Goal: Task Accomplishment & Management: Complete application form

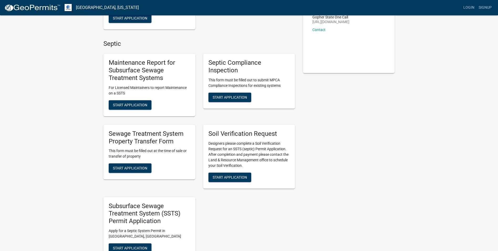
scroll to position [105, 0]
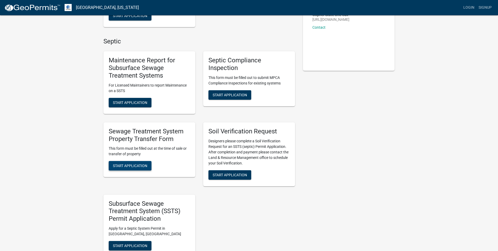
click at [129, 166] on span "Start Application" at bounding box center [130, 165] width 34 height 4
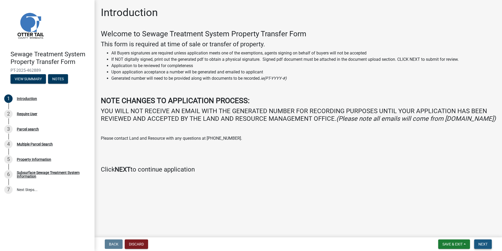
click at [487, 246] on span "Next" at bounding box center [482, 244] width 9 height 4
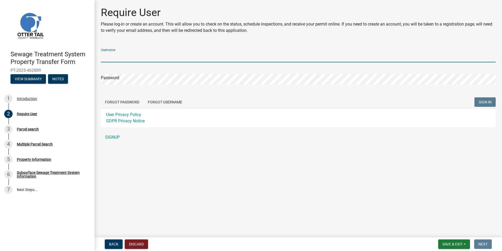
click at [123, 56] on input "Username" at bounding box center [298, 56] width 395 height 11
type input "[PERSON_NAME][EMAIL_ADDRESS][DOMAIN_NAME]"
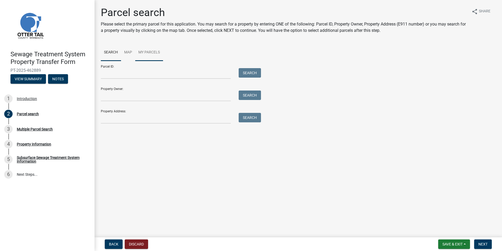
click at [147, 53] on link "My Parcels" at bounding box center [149, 52] width 28 height 17
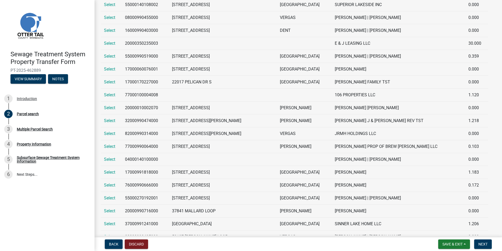
scroll to position [558, 0]
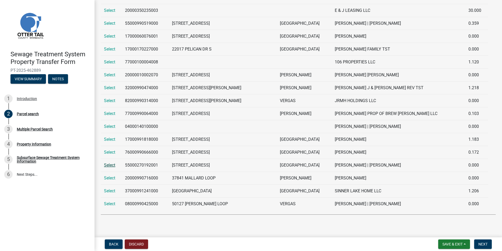
click at [107, 167] on link "Select" at bounding box center [109, 164] width 11 height 5
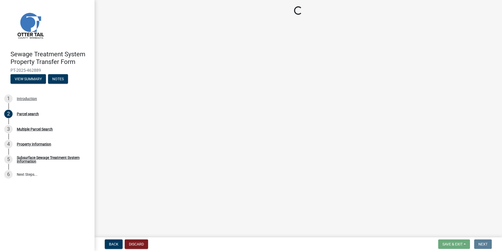
scroll to position [0, 0]
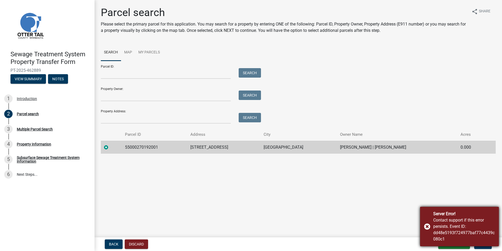
click at [425, 225] on div "Server Error! Contact support if this error persists. Event ID: dd48e5193f72497…" at bounding box center [459, 225] width 79 height 39
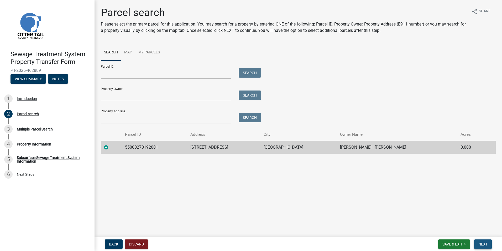
click at [483, 243] on span "Next" at bounding box center [482, 244] width 9 height 4
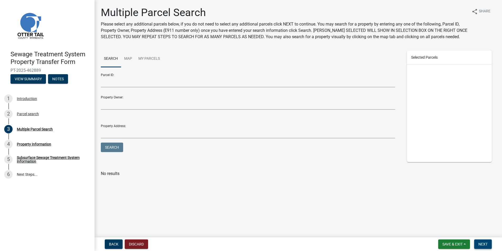
click at [484, 245] on span "Next" at bounding box center [482, 244] width 9 height 4
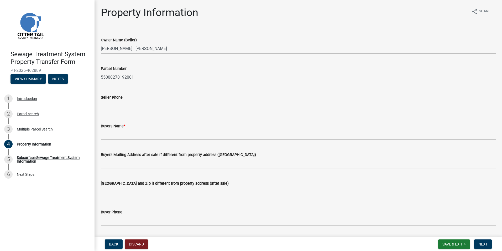
click at [128, 107] on input "Seller Phone" at bounding box center [298, 105] width 395 height 11
type input "[PHONE_NUMBER]"
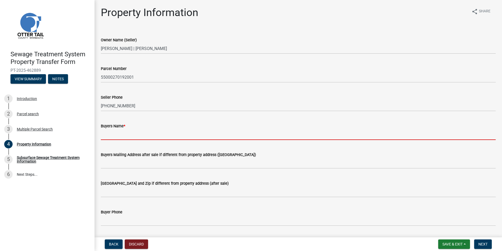
click at [122, 134] on input "Buyers Name *" at bounding box center [298, 134] width 395 height 11
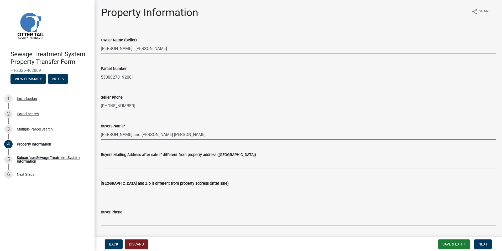
type input "[PERSON_NAME] and [PERSON_NAME] [PERSON_NAME]"
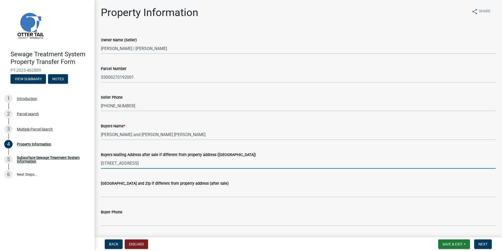
type input "[STREET_ADDRESS]"
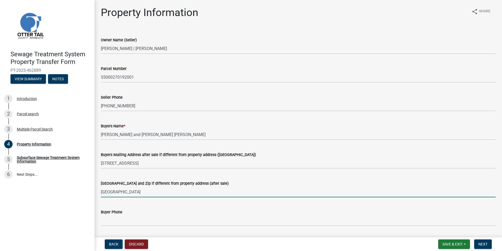
type input "[GEOGRAPHIC_DATA]"
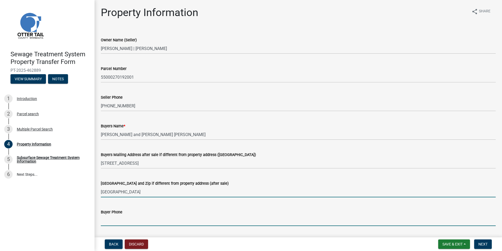
click at [110, 221] on input "Buyer Phone" at bounding box center [298, 220] width 395 height 11
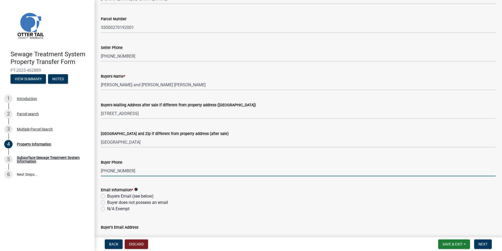
scroll to position [131, 0]
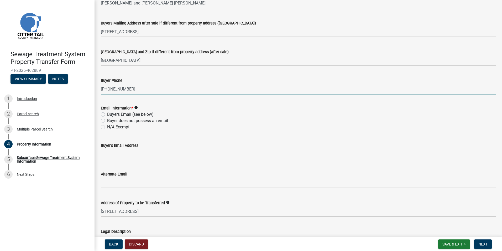
click at [101, 112] on div "Email Information * info Buyers Email (see below) Buyer does not possess an ema…" at bounding box center [298, 114] width 403 height 32
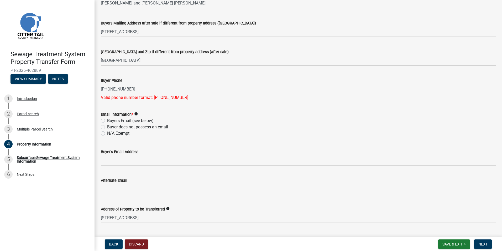
click at [105, 119] on div "Buyers Email (see below)" at bounding box center [298, 120] width 395 height 6
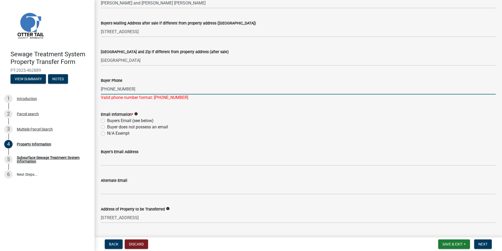
click at [103, 88] on input "[PHONE_NUMBER]" at bounding box center [298, 89] width 395 height 11
type input "[PHONE_NUMBER]"
click at [106, 119] on div "Email Information * info Buyers Email (see below) Buyer does not possess an ema…" at bounding box center [298, 123] width 395 height 25
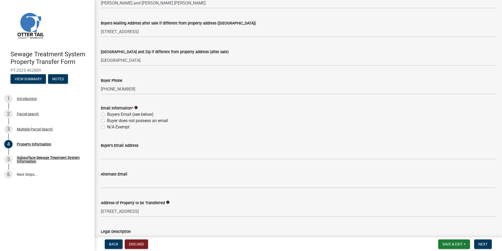
click at [107, 112] on label "Buyers Email (see below)" at bounding box center [130, 114] width 46 height 6
click at [107, 112] on input "Buyers Email (see below)" at bounding box center [108, 112] width 3 height 3
radio input "true"
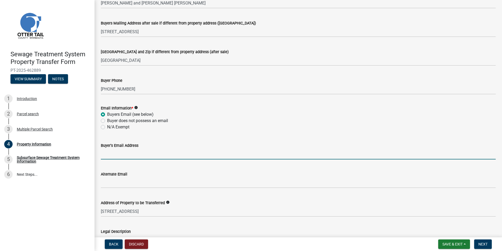
click at [114, 152] on input "Buyer's Email Address" at bounding box center [298, 153] width 395 height 11
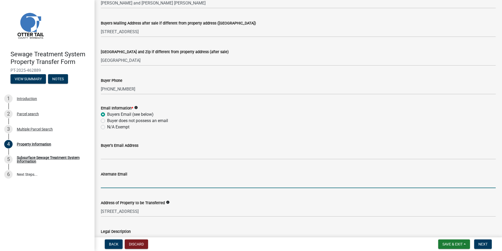
click at [111, 183] on input "Alternate Email" at bounding box center [298, 182] width 395 height 11
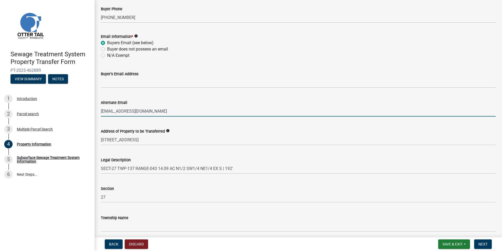
scroll to position [210, 0]
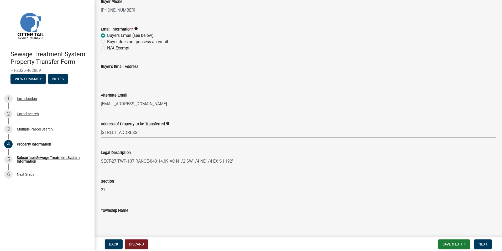
type input "[EMAIL_ADDRESS][DOMAIN_NAME]"
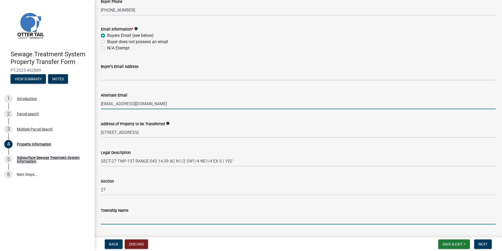
click at [121, 216] on input "Township Name" at bounding box center [298, 218] width 395 height 11
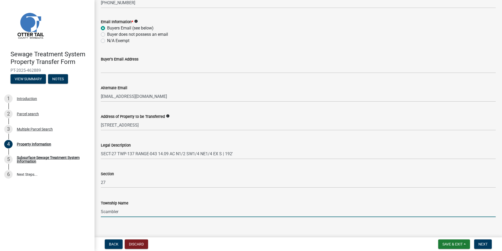
scroll to position [224, 0]
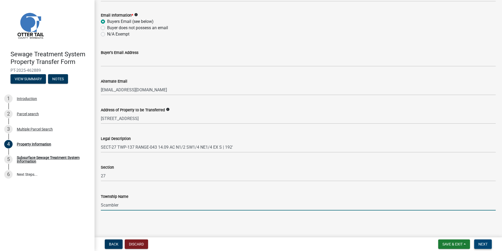
type input "Scambler"
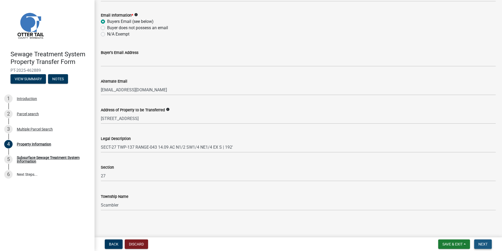
click at [484, 244] on span "Next" at bounding box center [482, 244] width 9 height 4
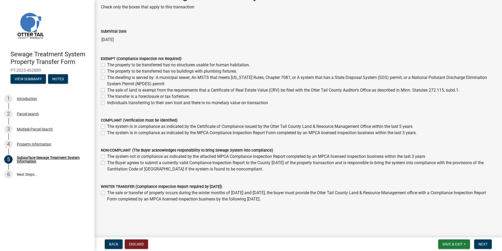
scroll to position [26, 0]
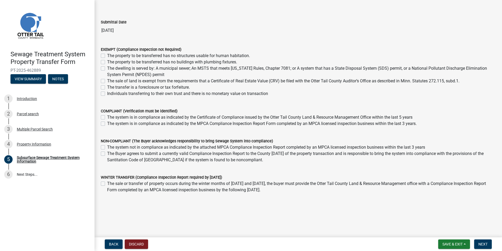
click at [107, 152] on label "The Buyer agrees to submit a currently valid Compliance Inspection Report to th…" at bounding box center [301, 156] width 389 height 13
click at [107, 152] on input "The Buyer agrees to submit a currently valid Compliance Inspection Report to th…" at bounding box center [108, 151] width 3 height 3
checkbox input "true"
checkbox input "false"
checkbox input "true"
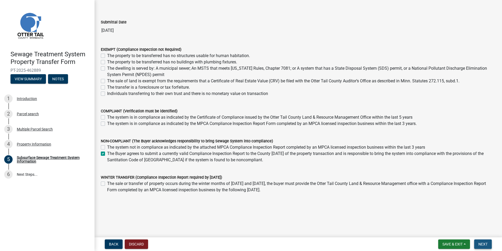
click at [483, 246] on span "Next" at bounding box center [482, 244] width 9 height 4
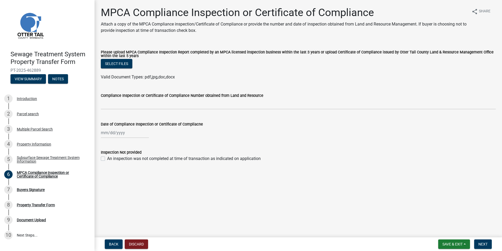
click at [105, 159] on div "An inspection was not completed at time of transaction as indicated on applicat…" at bounding box center [298, 158] width 395 height 6
click at [107, 159] on label "An inspection was not completed at time of transaction as indicated on applicat…" at bounding box center [184, 158] width 154 height 6
click at [107, 159] on input "An inspection was not completed at time of transaction as indicated on applicat…" at bounding box center [108, 156] width 3 height 3
checkbox input "true"
click at [482, 243] on span "Next" at bounding box center [482, 244] width 9 height 4
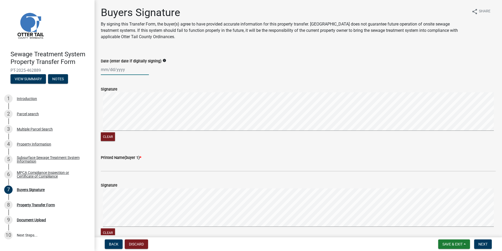
click at [115, 72] on div at bounding box center [125, 69] width 48 height 11
select select "8"
select select "2025"
click at [137, 103] on div "8" at bounding box center [140, 106] width 8 height 8
type input "[DATE]"
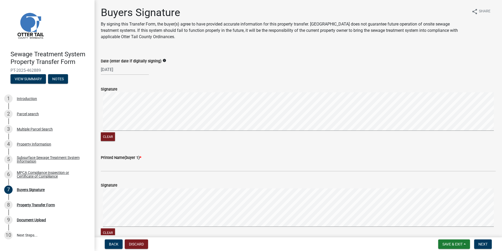
click at [90, 114] on div "Sewage Treatment System Property Transfer Form PT-2025-462889 View Summary Note…" at bounding box center [251, 125] width 502 height 251
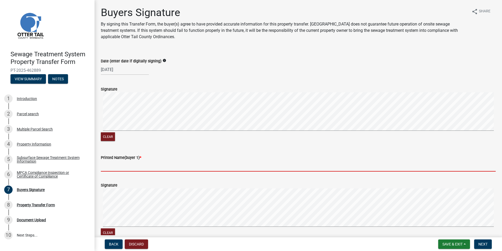
click at [132, 168] on input "Printed Name(buyer 1) *" at bounding box center [298, 165] width 395 height 11
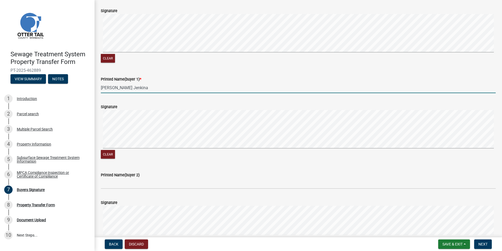
scroll to position [79, 0]
type input "[PERSON_NAME] Jenkina"
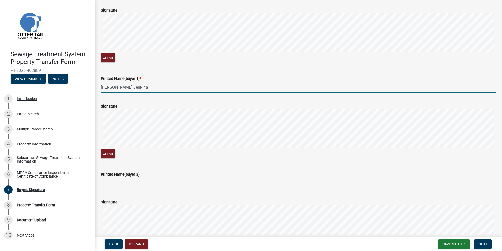
click at [122, 181] on input "Printed Name(buyer 2)" at bounding box center [298, 182] width 395 height 11
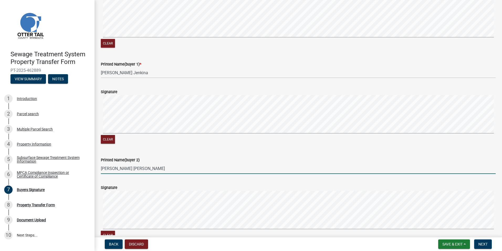
scroll to position [105, 0]
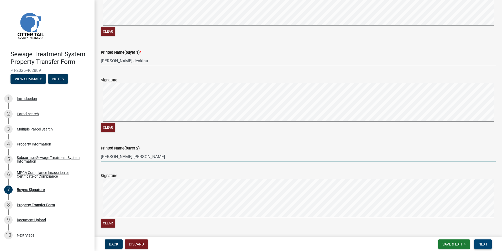
type input "[PERSON_NAME] [PERSON_NAME]"
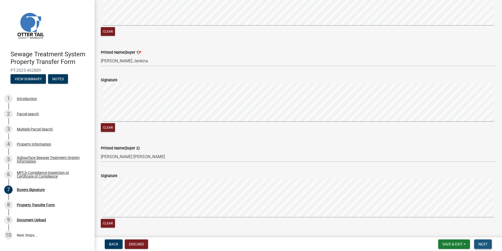
click at [486, 244] on span "Next" at bounding box center [482, 244] width 9 height 4
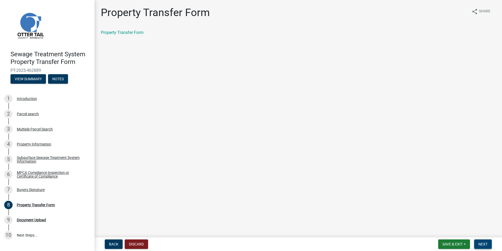
click at [486, 241] on button "Next" at bounding box center [483, 243] width 18 height 9
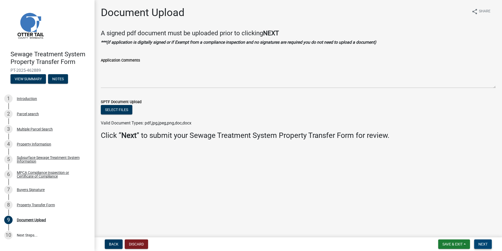
click at [486, 241] on button "Next" at bounding box center [483, 243] width 18 height 9
